Goal: Find specific page/section: Find specific page/section

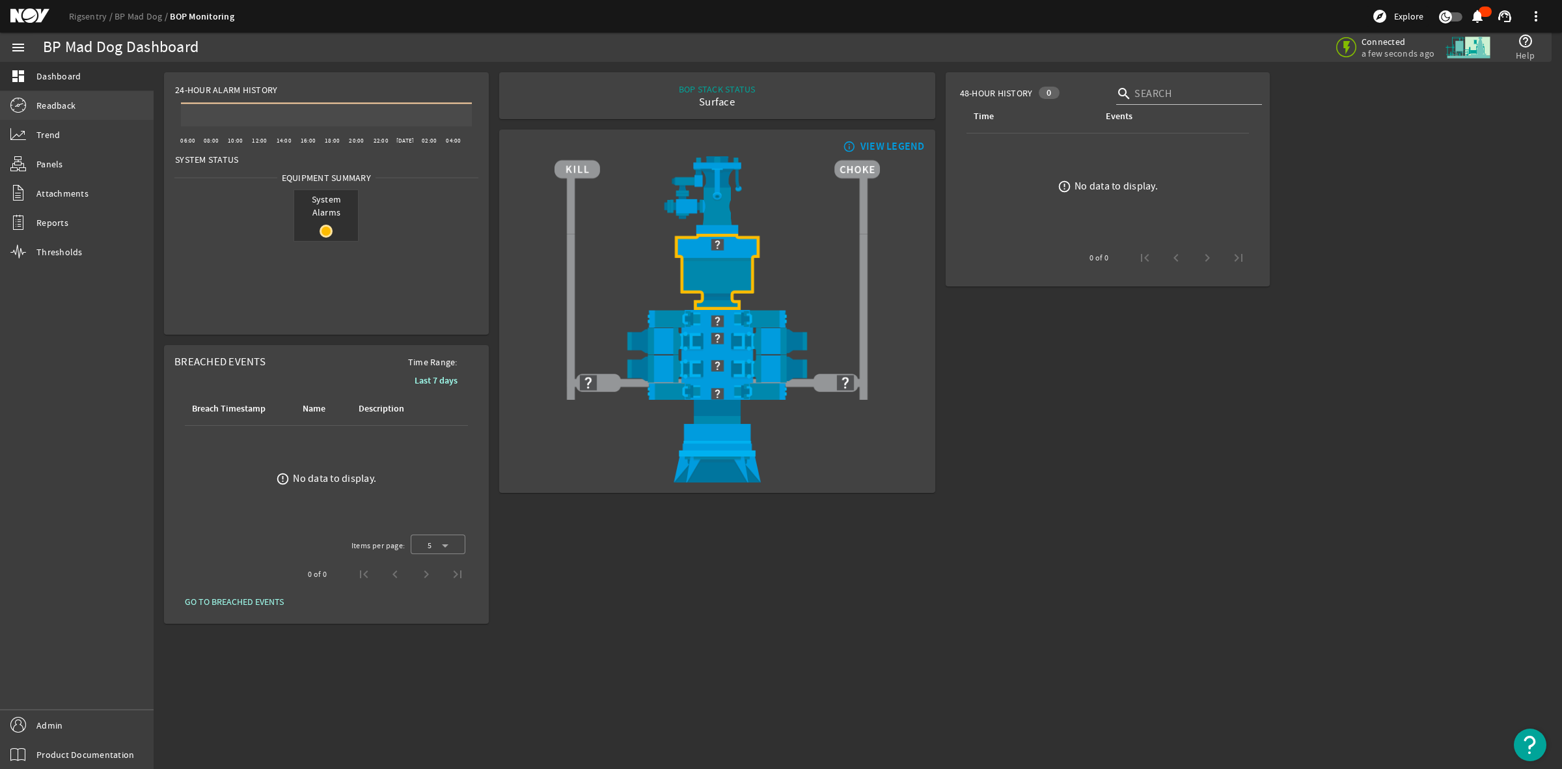
click at [73, 109] on span "Readback" at bounding box center [55, 105] width 39 height 13
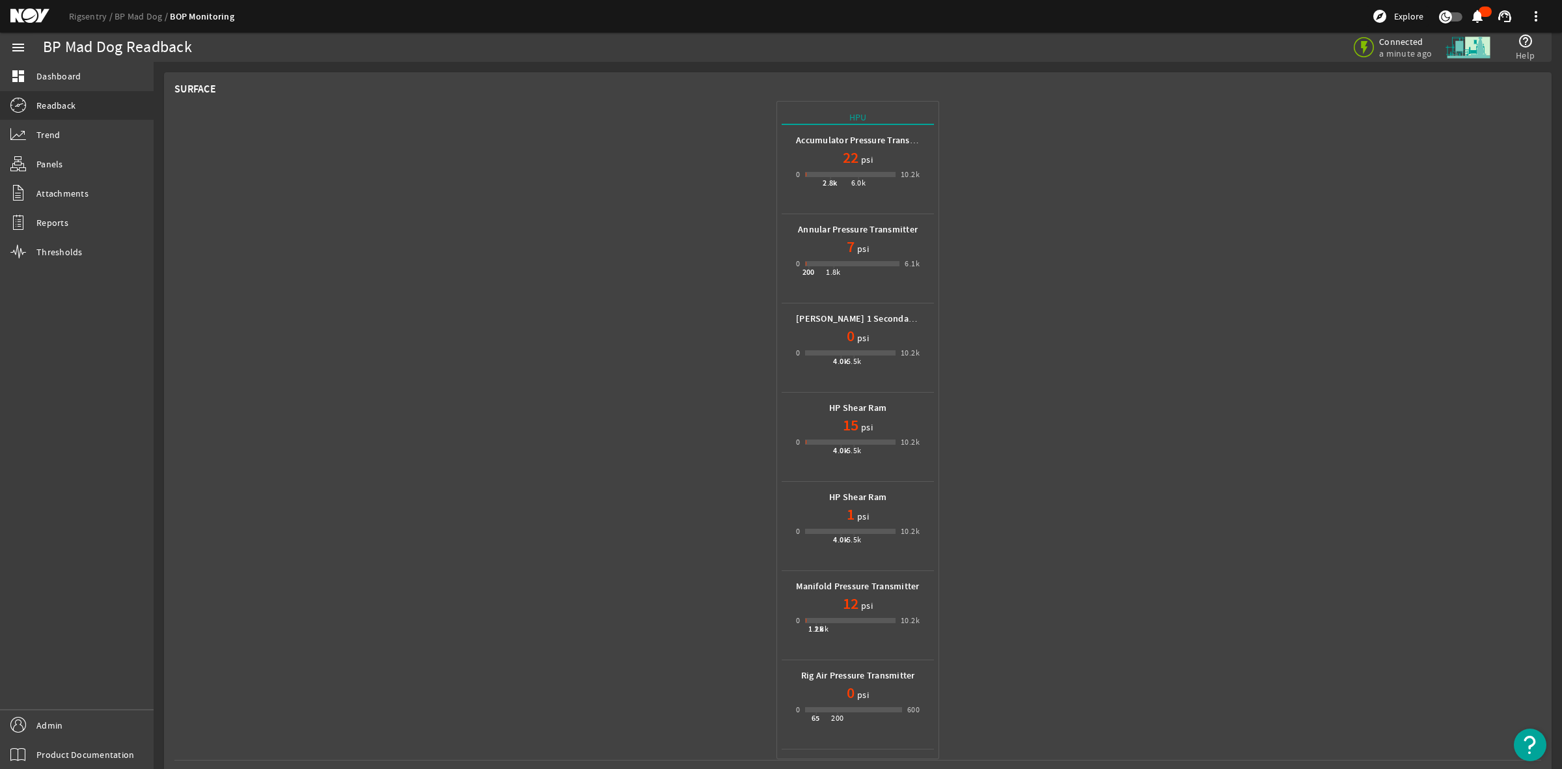
click at [17, 11] on mat-icon at bounding box center [39, 16] width 59 height 16
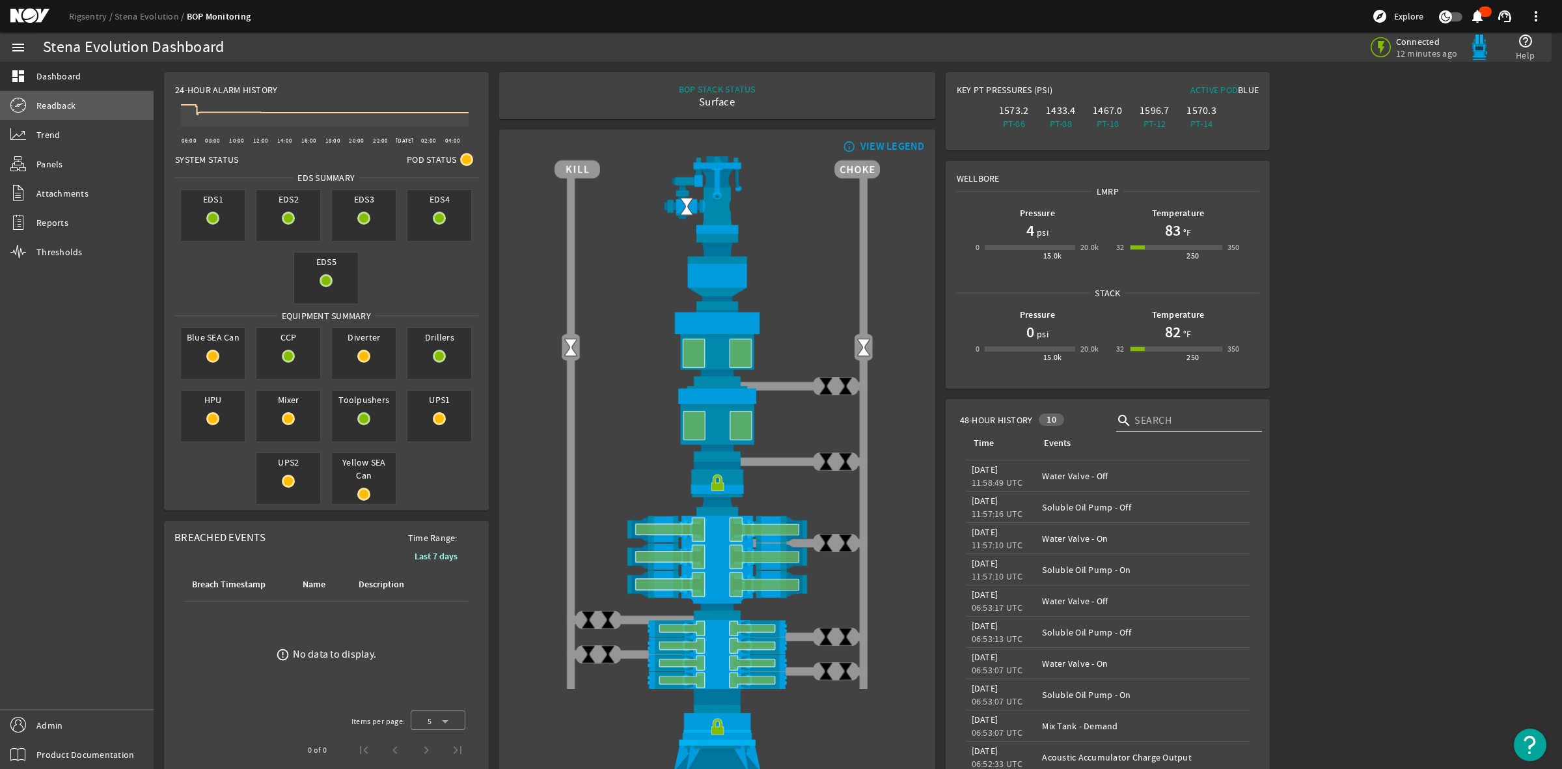
click at [57, 105] on span "Readback" at bounding box center [55, 105] width 39 height 13
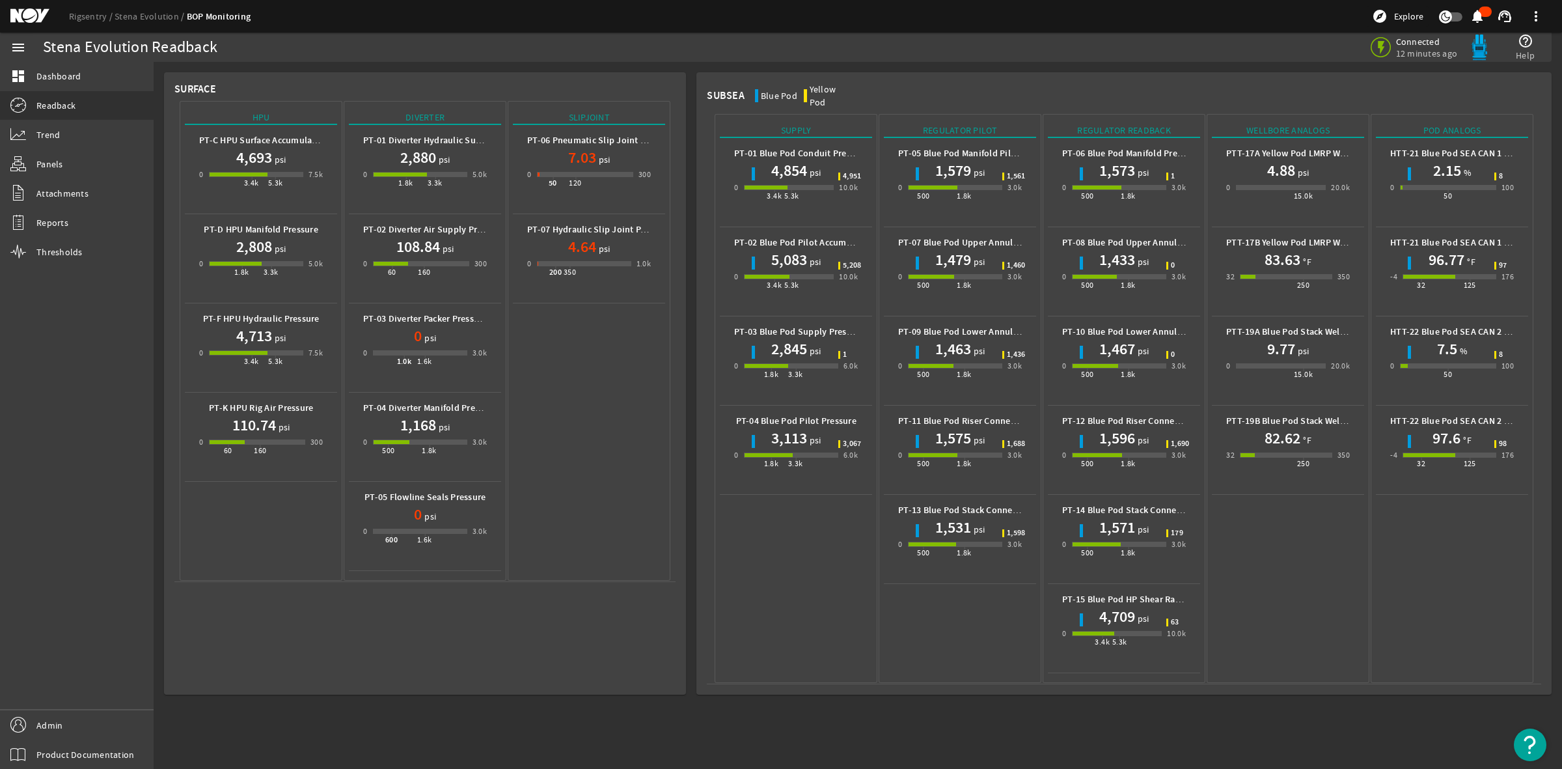
click at [38, 16] on mat-icon at bounding box center [39, 16] width 59 height 16
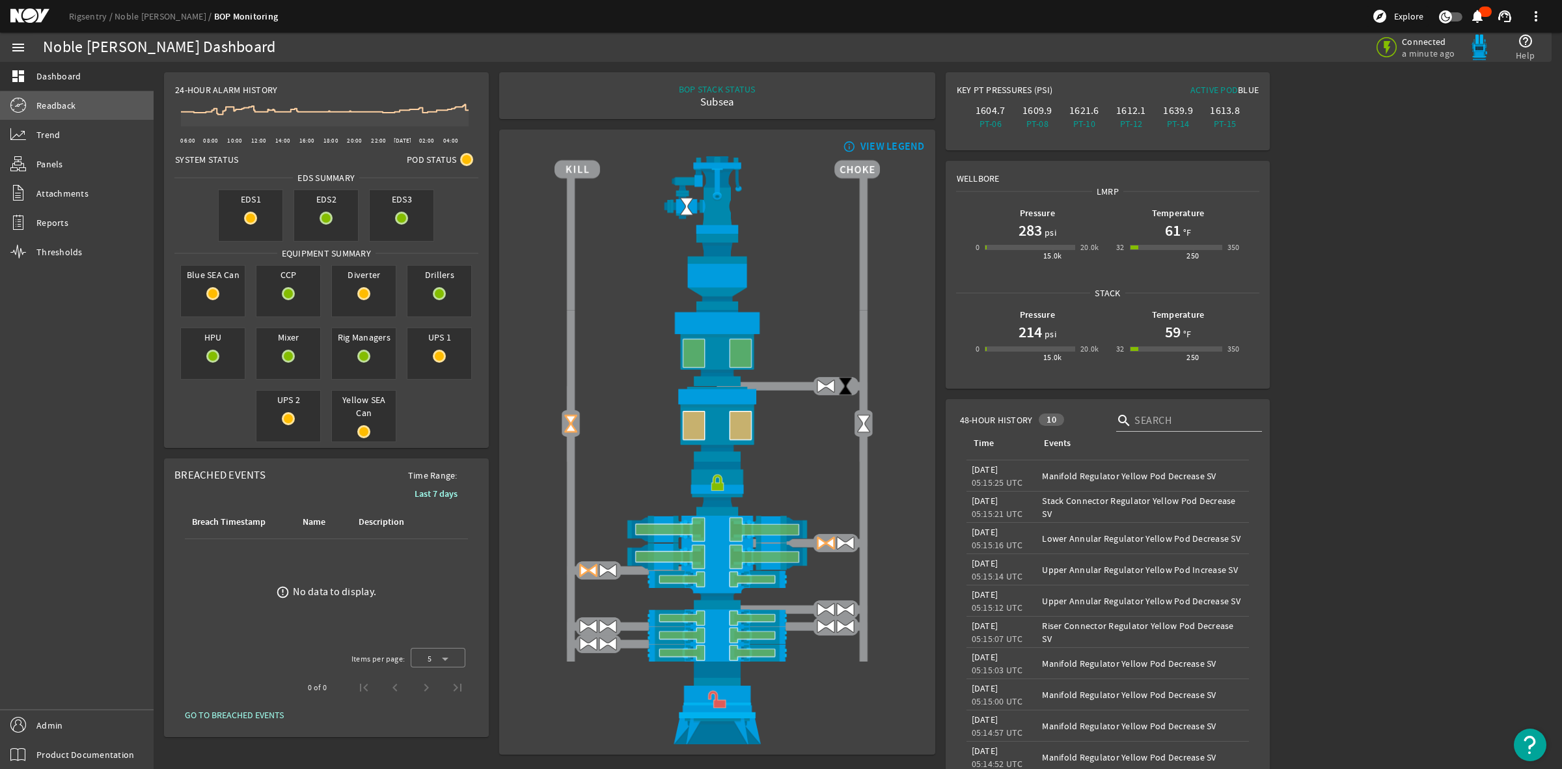
click at [79, 106] on link "Readback" at bounding box center [77, 105] width 154 height 29
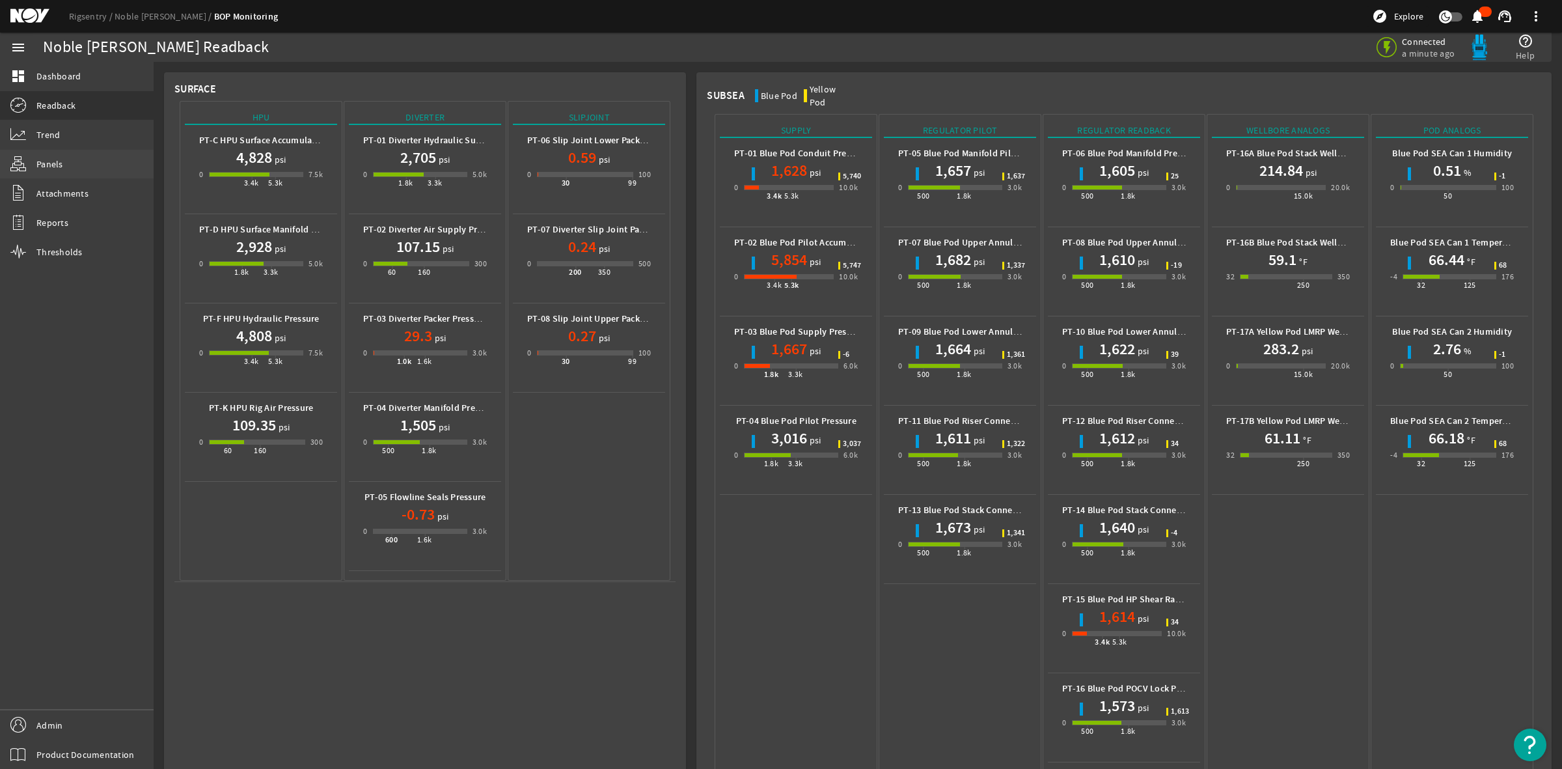
click at [69, 164] on link "Panels" at bounding box center [77, 164] width 154 height 29
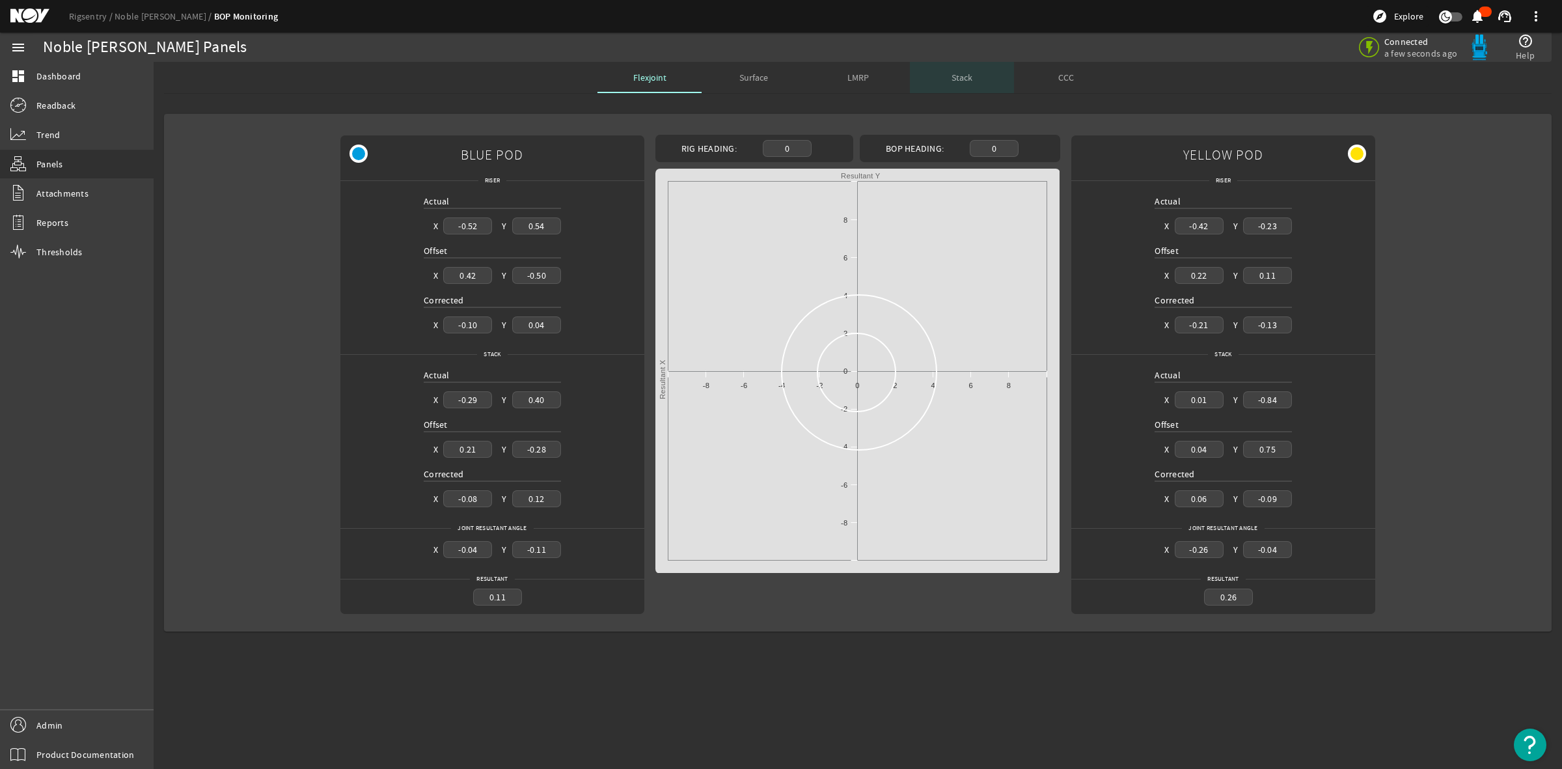
click at [960, 81] on span "Stack" at bounding box center [962, 77] width 21 height 9
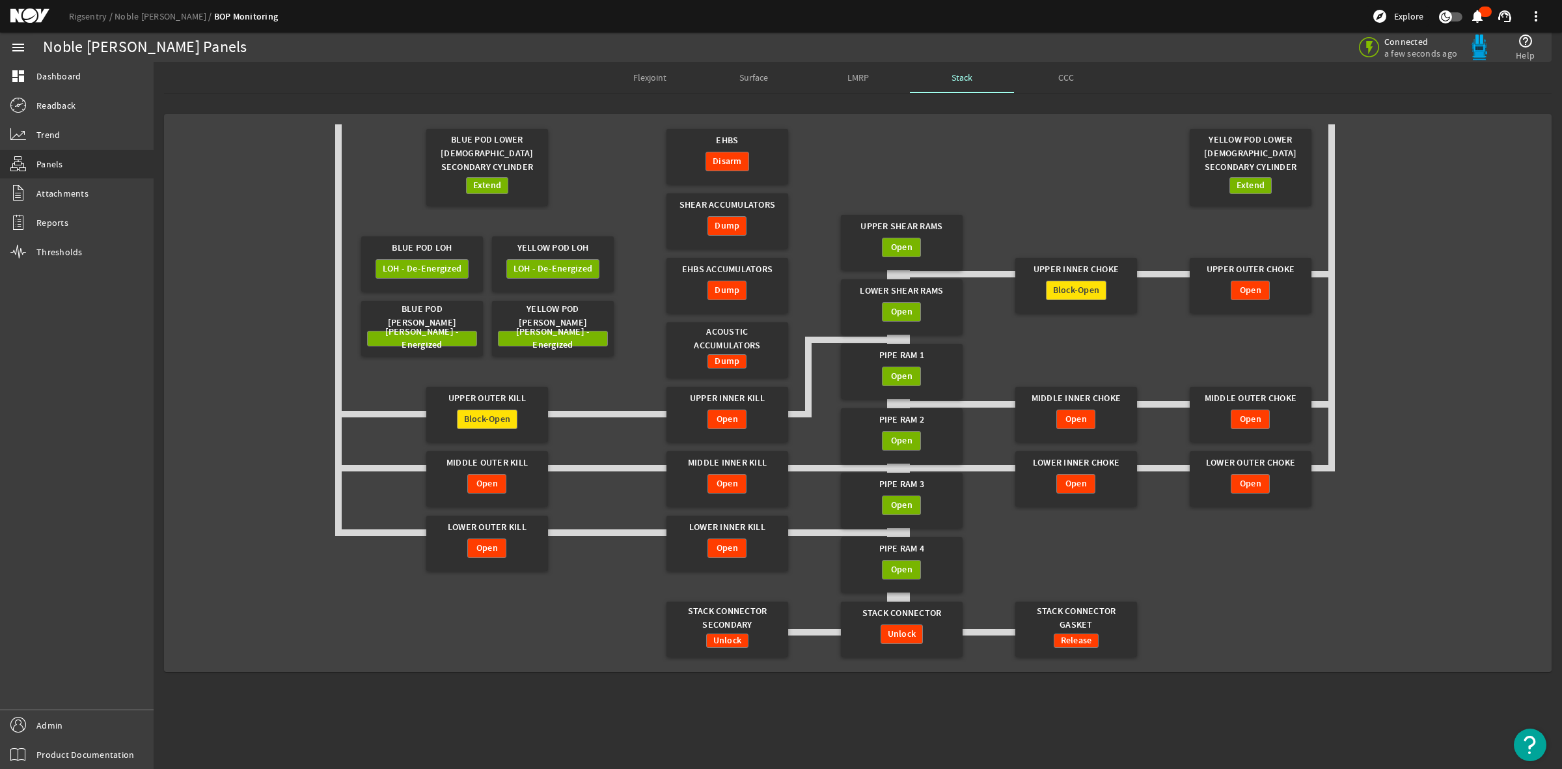
click at [863, 79] on span "LMRP" at bounding box center [858, 77] width 21 height 9
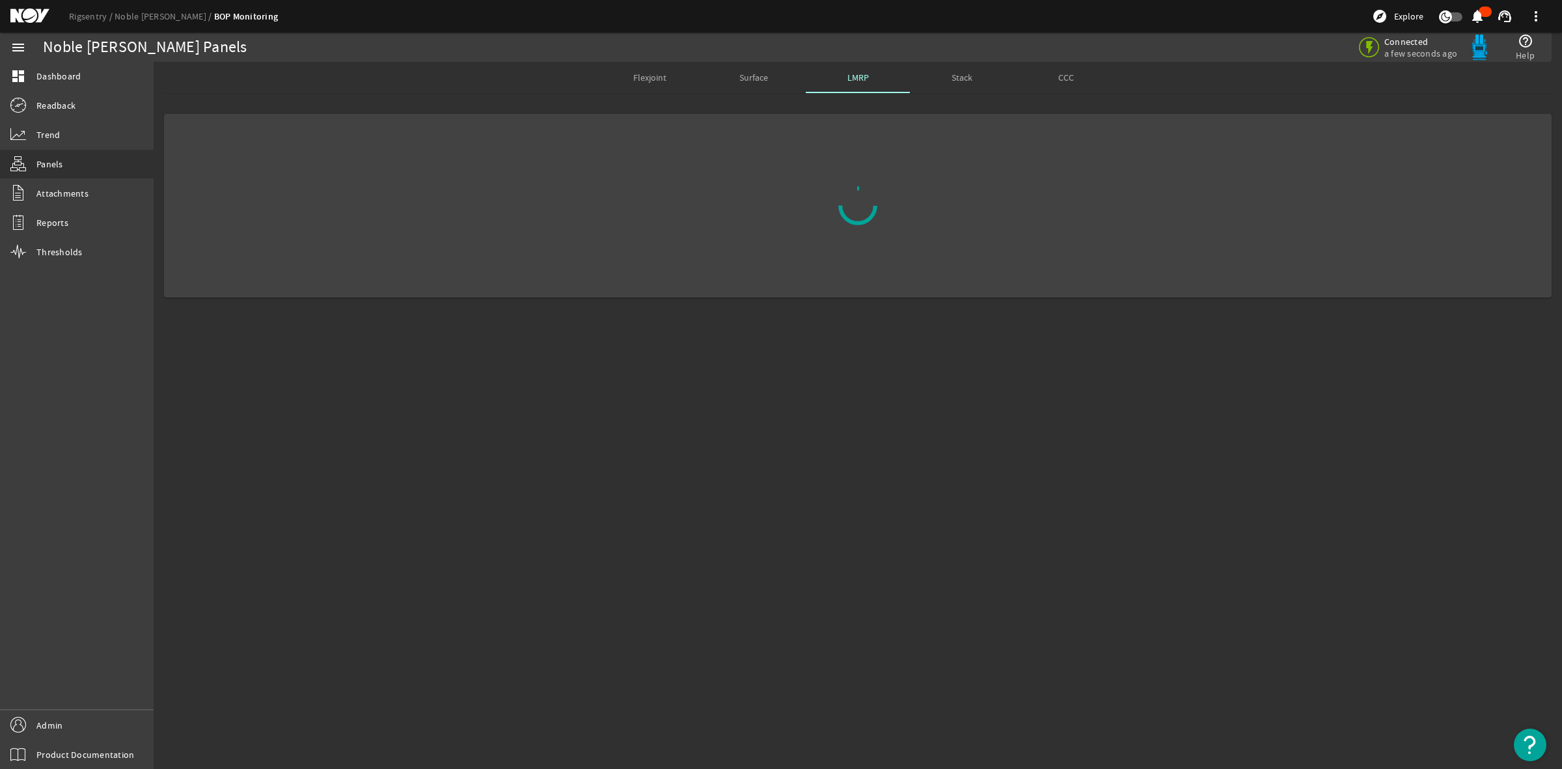
click at [757, 79] on span "Surface" at bounding box center [754, 77] width 29 height 9
